Goal: Task Accomplishment & Management: Manage account settings

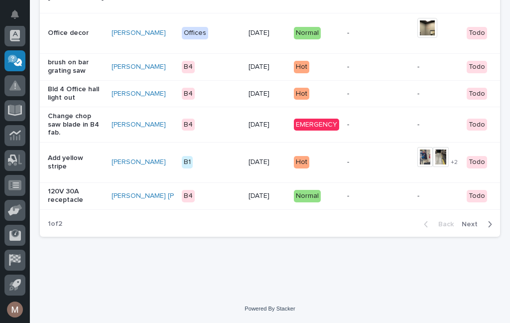
scroll to position [1026, 0]
click at [462, 228] on button "Next" at bounding box center [479, 224] width 42 height 9
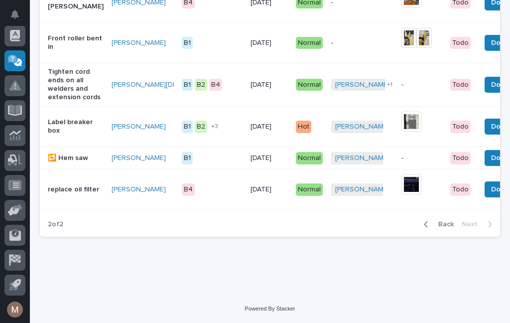
scroll to position [762, 0]
click at [444, 227] on span "Back" at bounding box center [443, 224] width 21 height 9
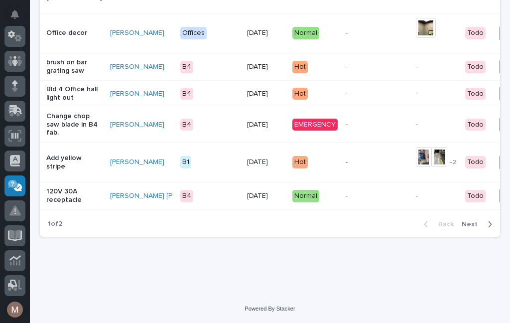
scroll to position [1026, 0]
click at [500, 133] on button "Done" at bounding box center [515, 125] width 31 height 16
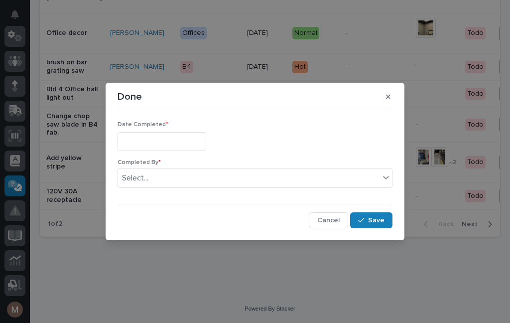
click at [161, 140] on input "text" at bounding box center [162, 141] width 89 height 18
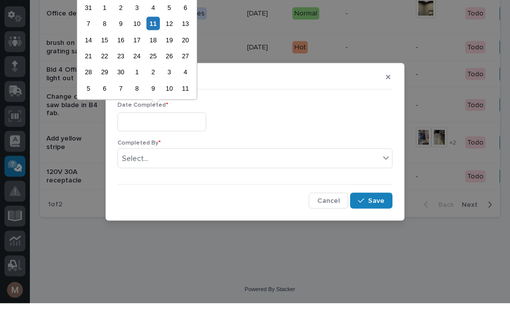
click at [156, 36] on div "11" at bounding box center [153, 42] width 13 height 13
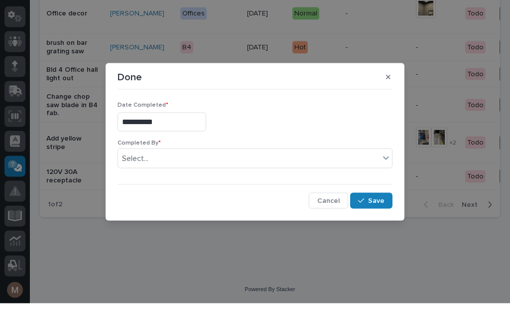
type input "**********"
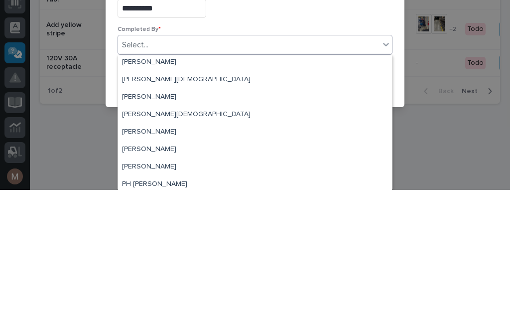
scroll to position [28, 0]
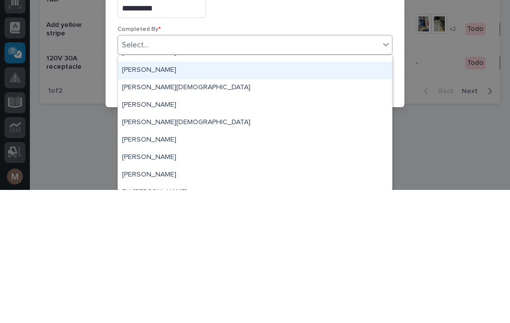
click at [148, 195] on div "[PERSON_NAME]" at bounding box center [255, 203] width 274 height 17
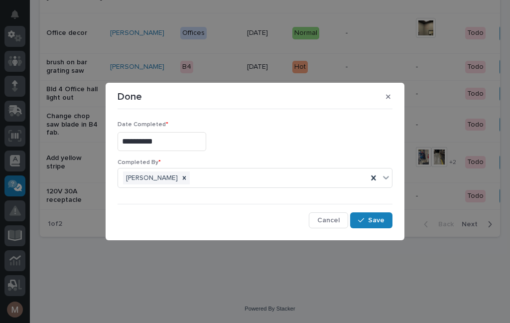
click at [377, 226] on button "Save" at bounding box center [371, 220] width 42 height 16
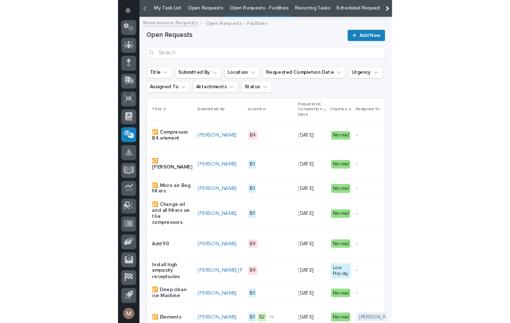
scroll to position [51, 0]
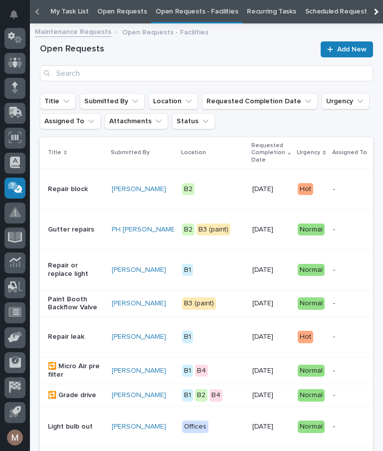
click at [11, 323] on button "button" at bounding box center [14, 437] width 21 height 21
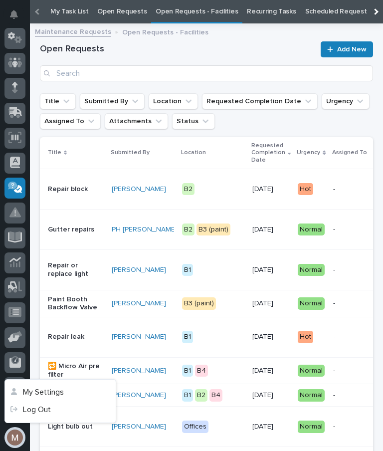
click at [18, 323] on button "button" at bounding box center [14, 437] width 21 height 21
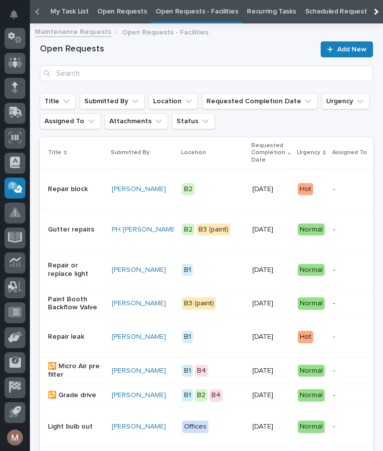
click at [17, 323] on button "button" at bounding box center [14, 437] width 21 height 21
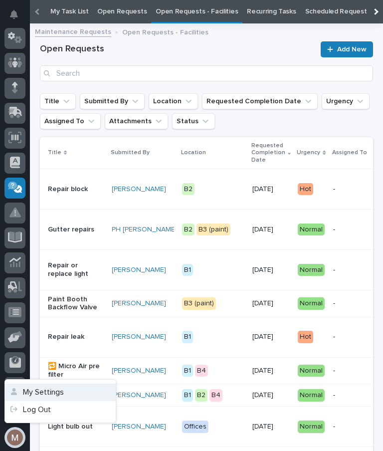
click at [42, 323] on button "My Settings" at bounding box center [60, 391] width 111 height 17
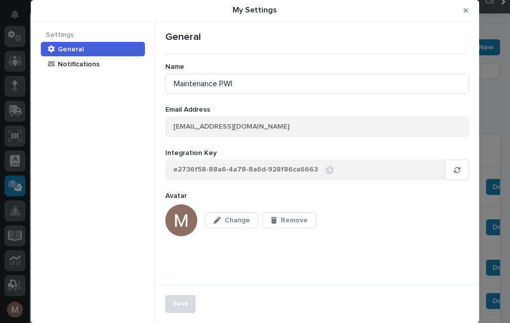
scroll to position [32, 0]
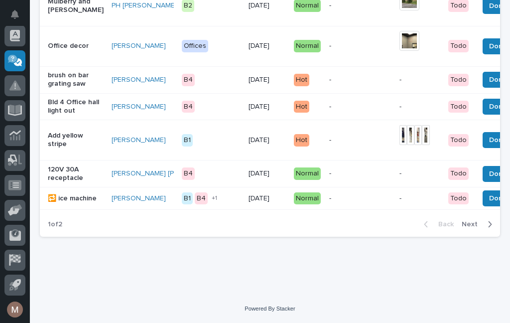
scroll to position [1018, 0]
click at [492, 225] on icon "button" at bounding box center [490, 224] width 4 height 9
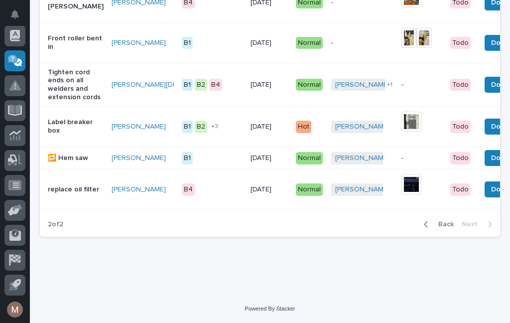
scroll to position [730, 0]
click at [450, 229] on span "Back" at bounding box center [443, 224] width 21 height 9
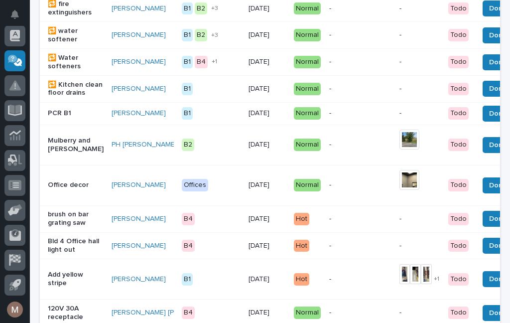
scroll to position [872, 0]
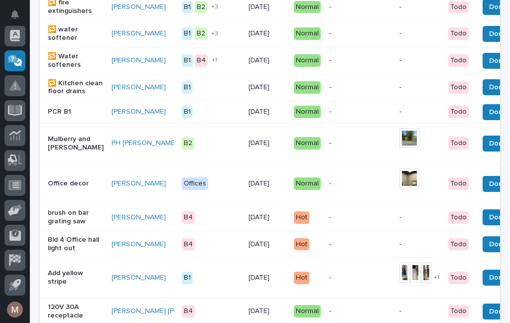
click at [73, 188] on p "Office decor" at bounding box center [76, 183] width 56 height 8
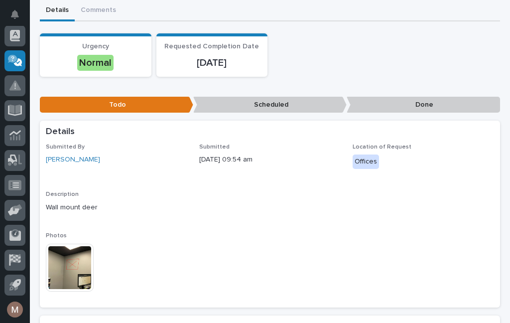
scroll to position [103, 0]
click at [71, 266] on img at bounding box center [70, 268] width 48 height 48
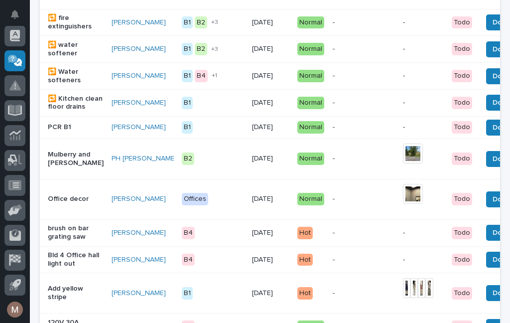
scroll to position [856, 0]
click at [70, 203] on p "Office decor" at bounding box center [76, 199] width 56 height 8
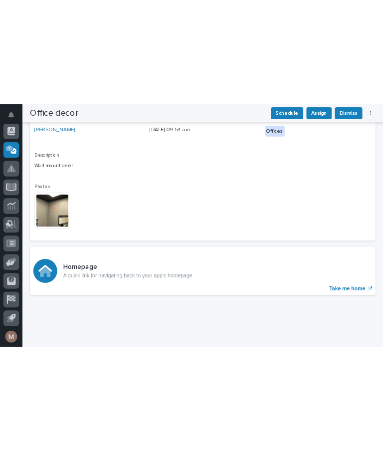
scroll to position [229, 0]
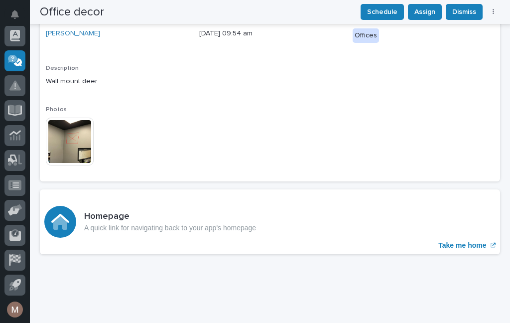
click at [67, 138] on img at bounding box center [70, 142] width 48 height 48
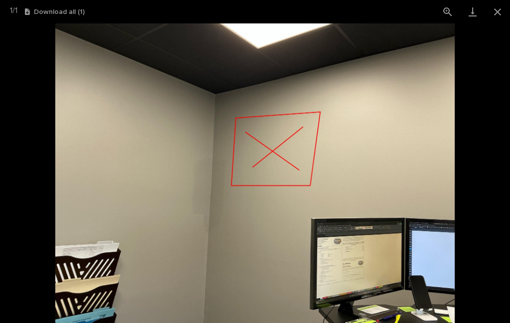
click at [287, 52] on img at bounding box center [254, 173] width 399 height 300
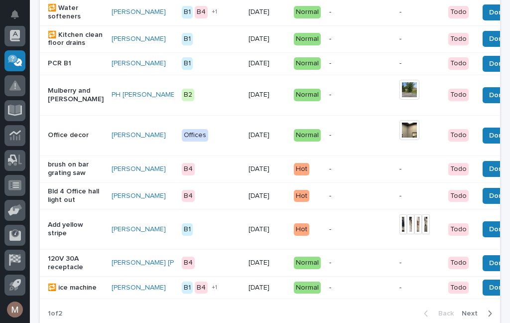
scroll to position [920, 0]
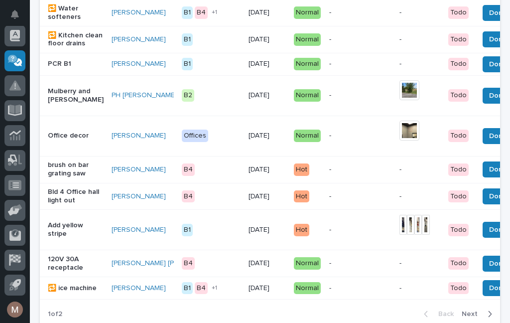
click at [490, 142] on span "Done" at bounding box center [499, 136] width 18 height 12
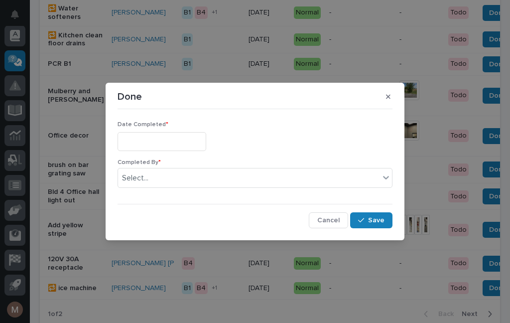
click at [167, 136] on input "text" at bounding box center [162, 141] width 89 height 18
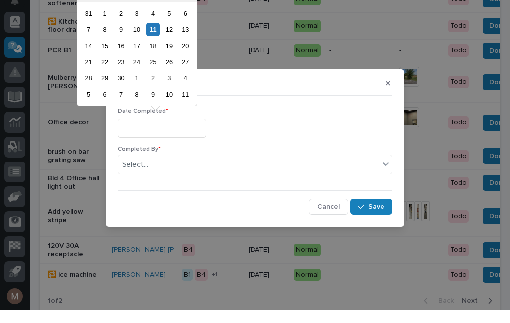
click at [159, 36] on div "11" at bounding box center [153, 42] width 13 height 13
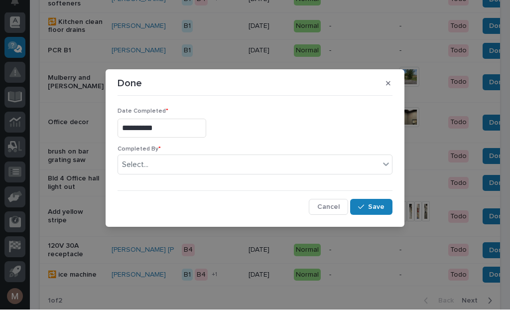
type input "**********"
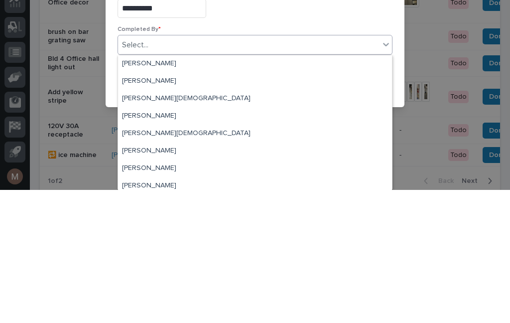
scroll to position [25, 0]
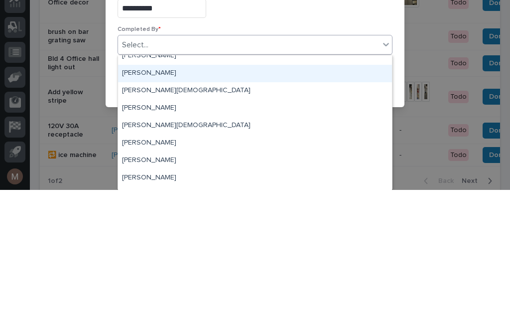
click at [150, 198] on div "[PERSON_NAME]" at bounding box center [255, 206] width 274 height 17
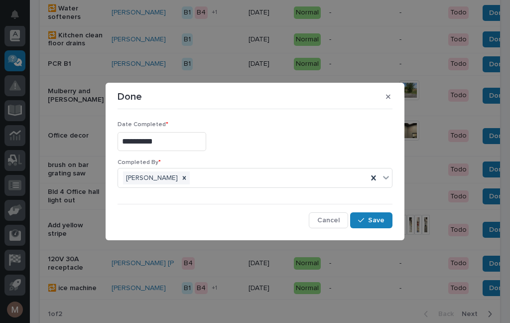
click at [385, 223] on button "Save" at bounding box center [371, 220] width 42 height 16
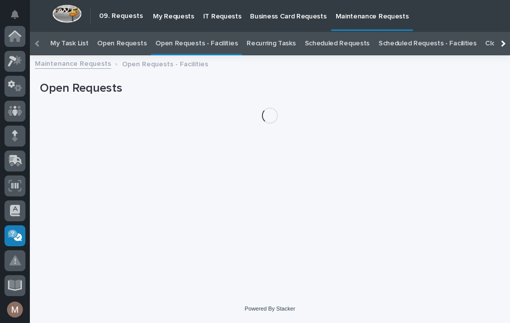
scroll to position [175, 0]
